Goal: Task Accomplishment & Management: Use online tool/utility

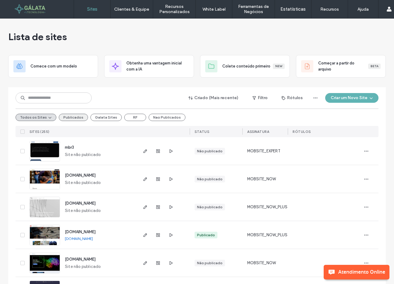
click at [72, 118] on button "Publicados" at bounding box center [73, 117] width 29 height 7
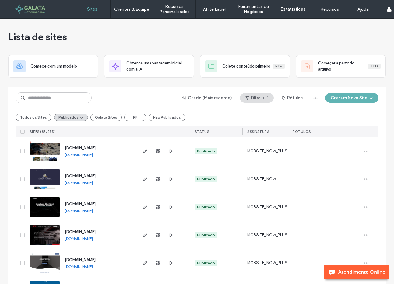
click at [109, 40] on div "Lista de sites" at bounding box center [197, 37] width 378 height 37
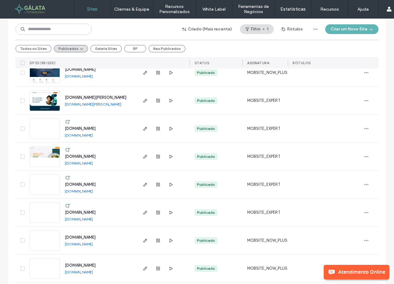
scroll to position [302, 0]
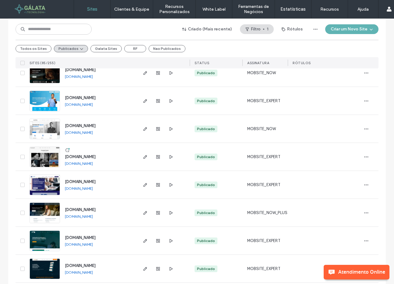
click at [39, 44] on div "Todos os Sites Publicados Galata Sites RF Nao Publicados" at bounding box center [197, 48] width 363 height 17
click at [36, 46] on button "Todos os Sites" at bounding box center [34, 48] width 36 height 7
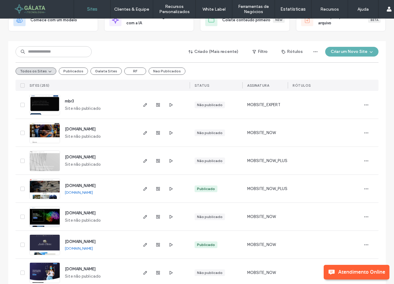
scroll to position [0, 0]
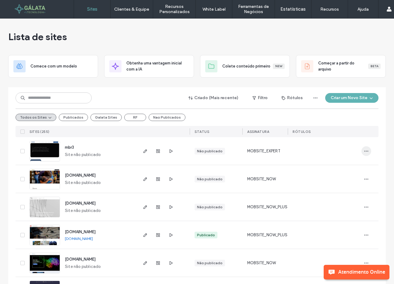
click at [364, 150] on icon "button" at bounding box center [366, 151] width 5 height 5
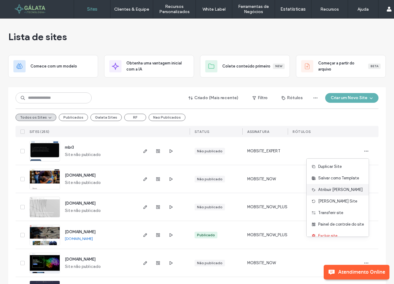
scroll to position [19, 0]
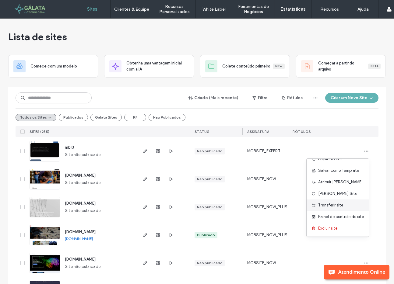
click at [331, 204] on span "Transferir site" at bounding box center [330, 206] width 25 height 6
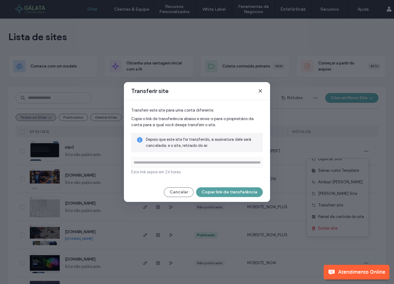
click at [244, 193] on button "Copiar link de transferência" at bounding box center [229, 193] width 67 height 10
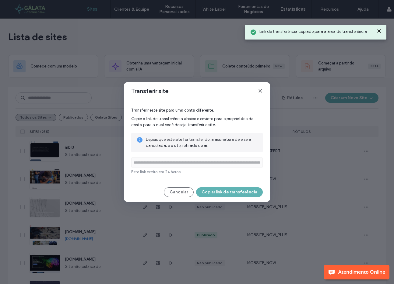
click at [261, 90] on icon at bounding box center [260, 91] width 5 height 5
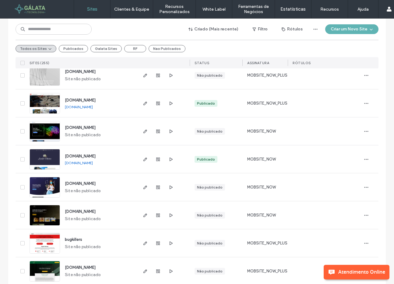
scroll to position [0, 0]
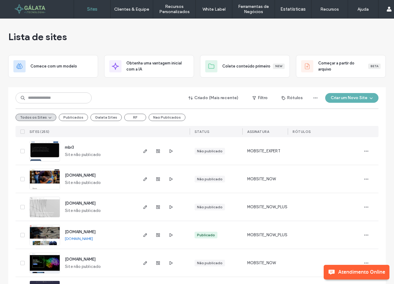
click at [91, 9] on label "Sites" at bounding box center [92, 8] width 10 height 5
